Goal: Task Accomplishment & Management: Use online tool/utility

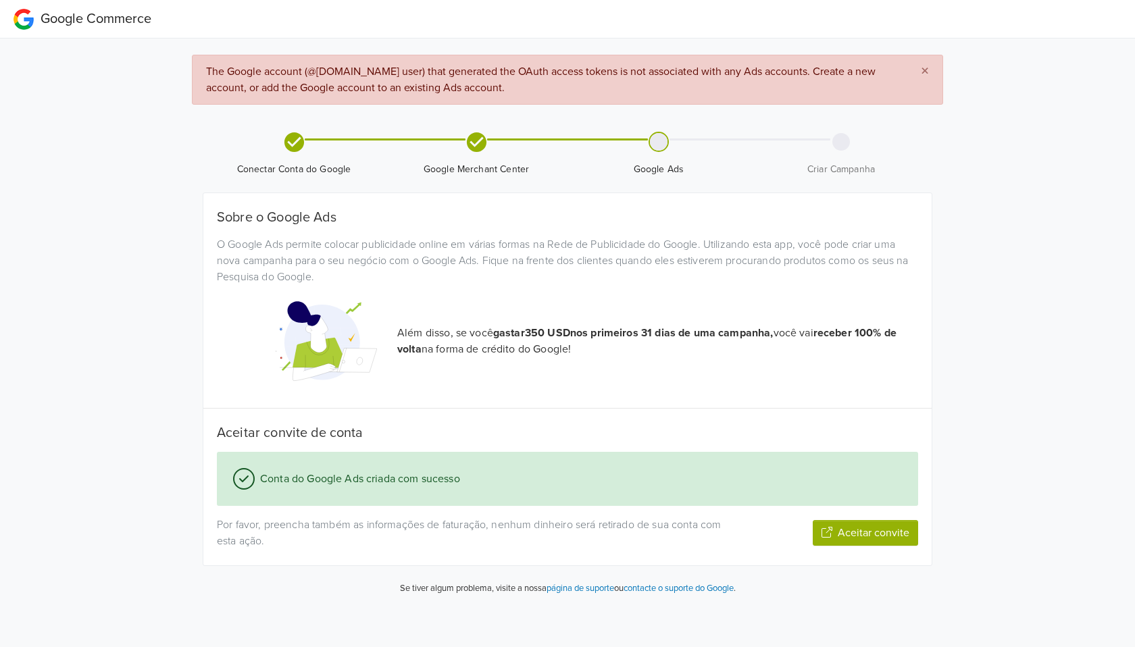
click at [207, 295] on div at bounding box center [297, 341] width 180 height 101
click at [199, 281] on div "× The Google account (@[DOMAIN_NAME] user) that generated the OAuth access toke…" at bounding box center [568, 331] width 750 height 552
click at [193, 271] on div "× The Google account (@[DOMAIN_NAME] user) that generated the OAuth access toke…" at bounding box center [568, 331] width 750 height 552
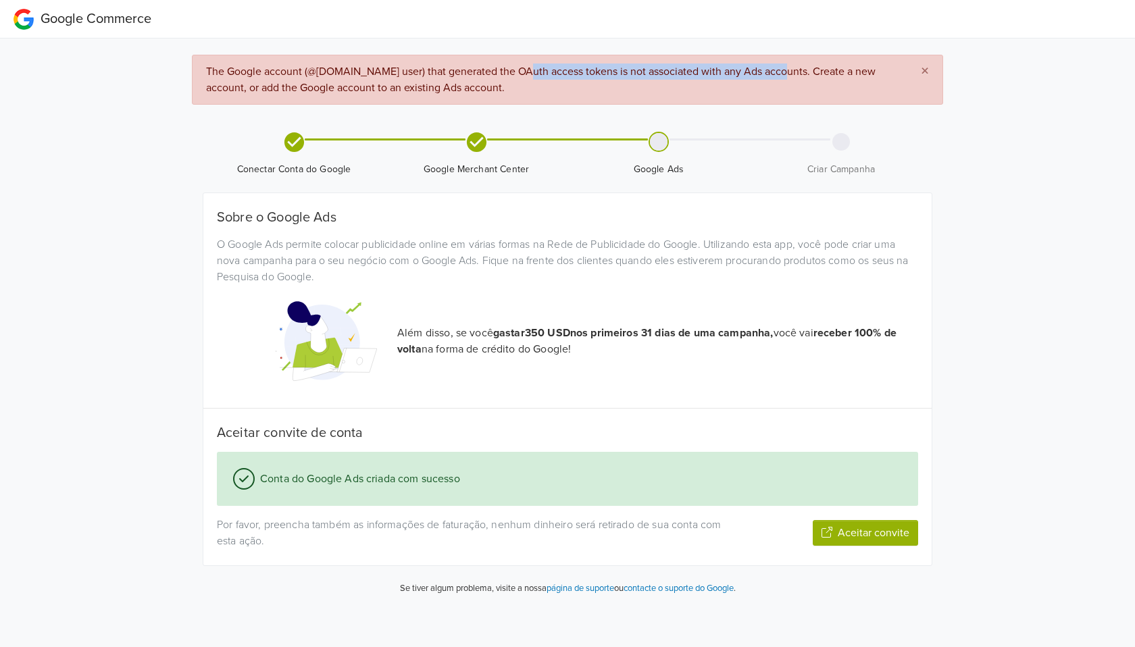
drag, startPoint x: 772, startPoint y: 70, endPoint x: 518, endPoint y: 69, distance: 254.1
click at [518, 69] on span "The Google account (@[DOMAIN_NAME] user) that generated the OAuth access tokens…" at bounding box center [541, 80] width 670 height 30
copy span "access tokens is not associated with any Ads accounts"
drag, startPoint x: 203, startPoint y: 69, endPoint x: 301, endPoint y: 70, distance: 98.7
click at [301, 70] on div "× The Google account (@[DOMAIN_NAME] user) that generated the OAuth access toke…" at bounding box center [567, 80] width 751 height 50
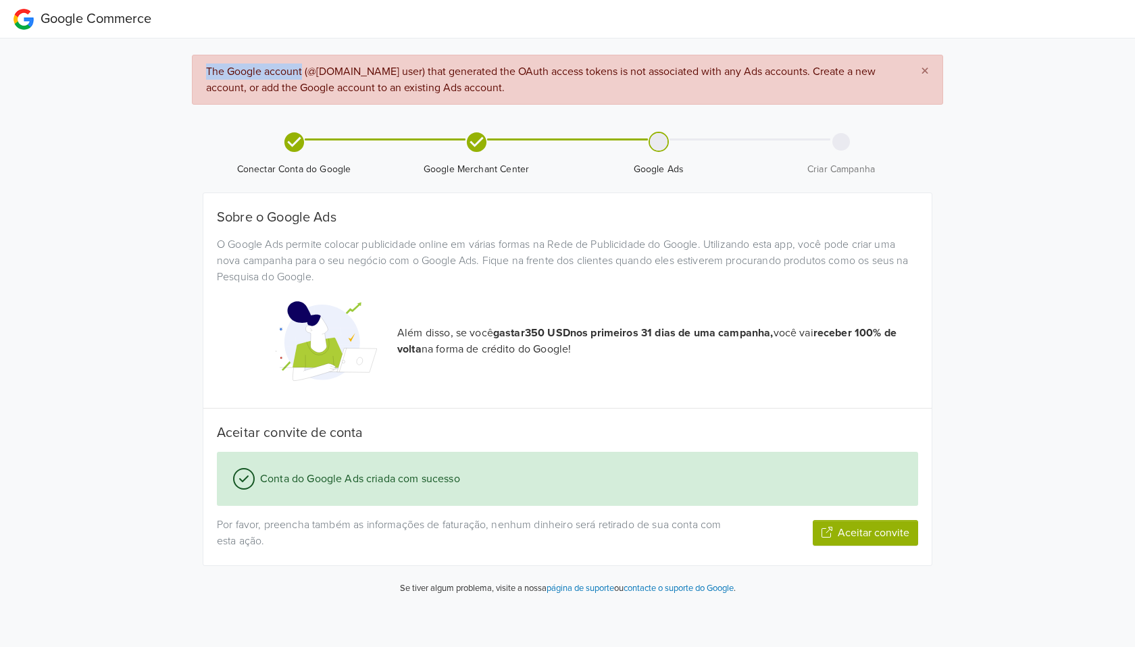
copy span "The Google account"
click at [875, 532] on button "Aceitar convite" at bounding box center [865, 533] width 105 height 26
click at [1015, 196] on div "Google Commerce × The Google account (@[DOMAIN_NAME] user) that generated the O…" at bounding box center [567, 304] width 1135 height 609
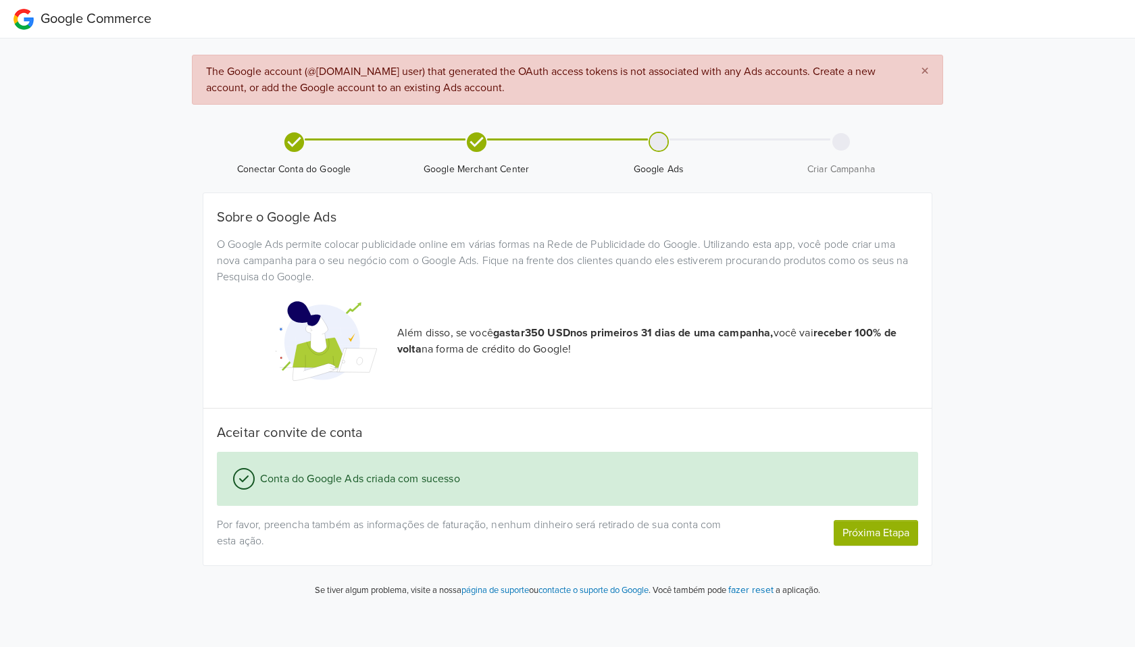
click at [1015, 196] on div "Google Commerce × The Google account (@[DOMAIN_NAME] user) that generated the O…" at bounding box center [567, 304] width 1135 height 609
click at [116, 297] on div "Google Commerce × The Google account (@[DOMAIN_NAME] user) that generated the O…" at bounding box center [567, 304] width 1135 height 609
